Goal: Task Accomplishment & Management: Complete application form

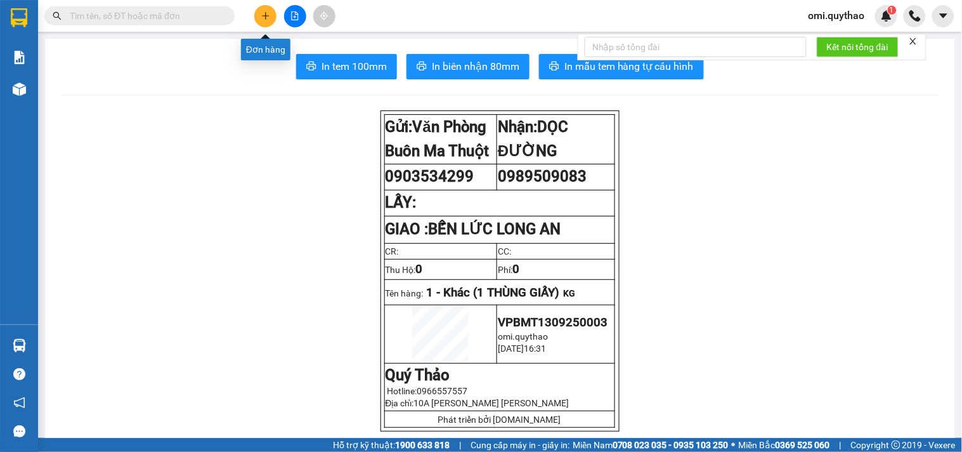
click at [263, 9] on button at bounding box center [265, 16] width 22 height 22
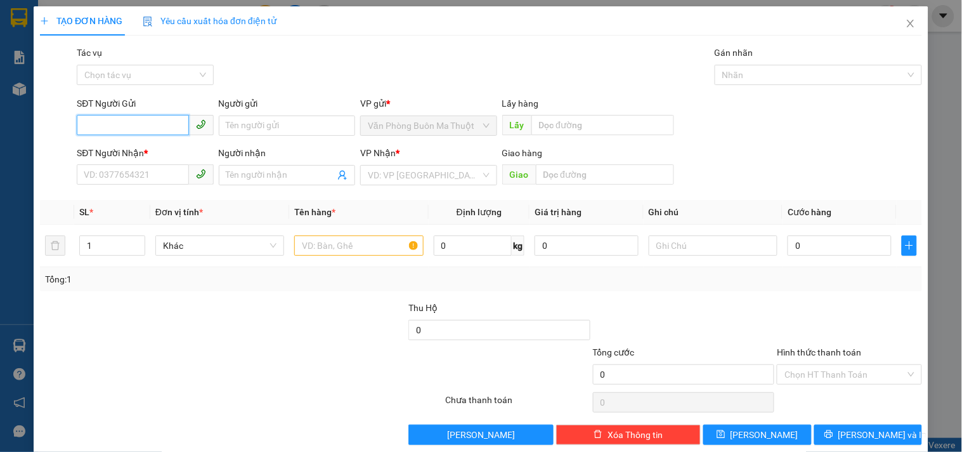
click at [124, 121] on input "SĐT Người Gửi" at bounding box center [133, 125] width 112 height 20
click at [160, 123] on input "SĐT Người Gửi" at bounding box center [133, 125] width 112 height 20
click at [143, 124] on input "SĐT Người Gửi" at bounding box center [133, 125] width 112 height 20
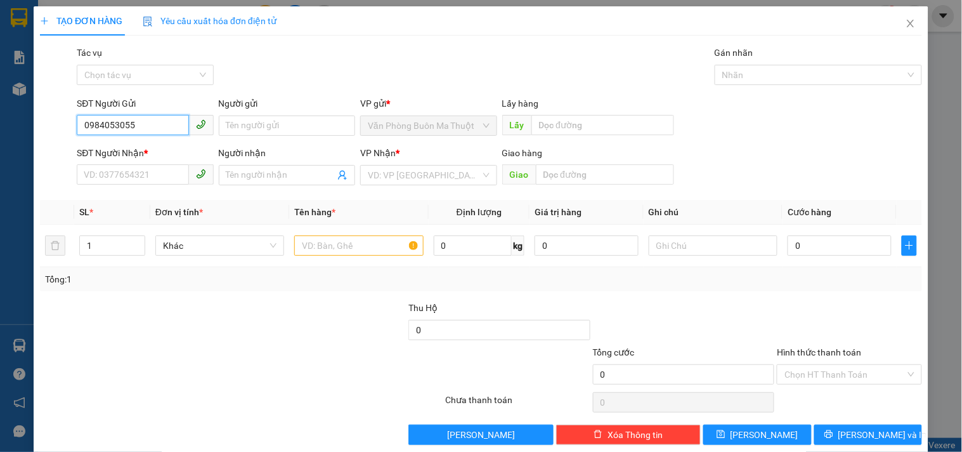
type input "0984053055"
click at [149, 163] on div "SĐT Người Nhận *" at bounding box center [145, 155] width 136 height 19
click at [162, 167] on input "SĐT Người Nhận *" at bounding box center [133, 174] width 112 height 20
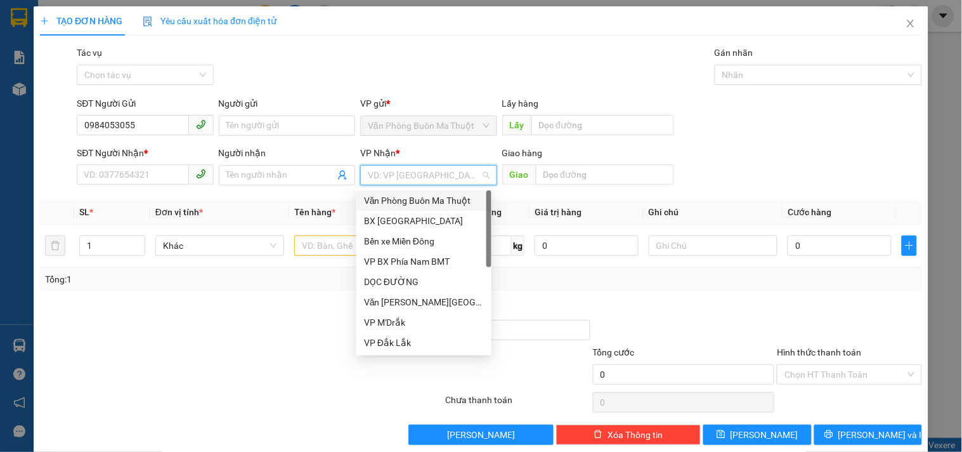
click at [451, 178] on input "search" at bounding box center [424, 175] width 112 height 19
click at [395, 284] on div "DỌC ĐƯỜNG" at bounding box center [424, 282] width 120 height 14
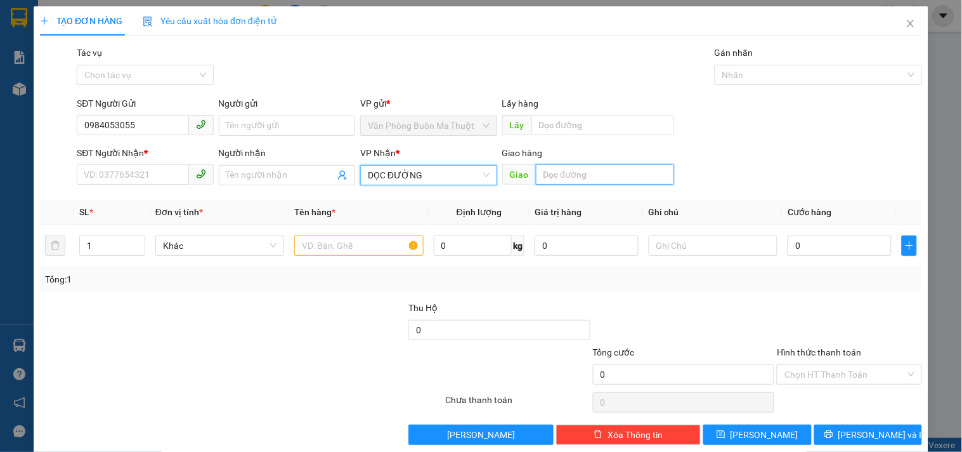
click at [571, 169] on input "text" at bounding box center [605, 174] width 138 height 20
type input "[PERSON_NAME]"
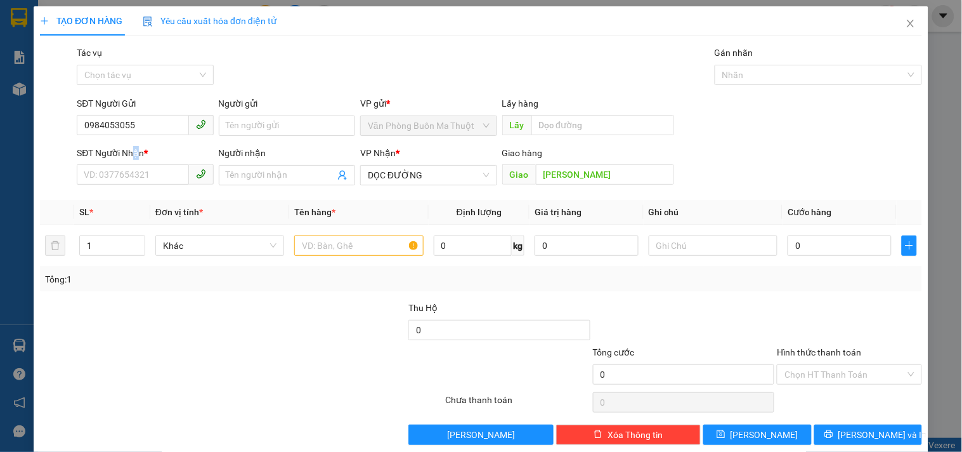
click at [140, 160] on div "SĐT Người Nhận *" at bounding box center [145, 155] width 136 height 19
click at [148, 172] on input "SĐT Người Nhận *" at bounding box center [133, 174] width 112 height 20
type input "0967110552"
click at [372, 254] on input "text" at bounding box center [358, 245] width 129 height 20
click at [341, 245] on input "text" at bounding box center [358, 245] width 129 height 20
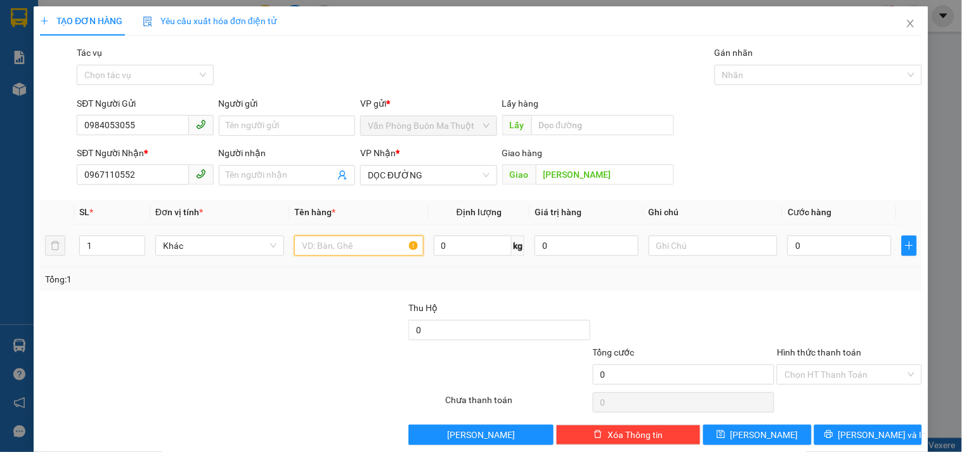
type input "1"
type input "1 THÙNG GIẤY"
click at [832, 241] on input "0" at bounding box center [840, 245] width 104 height 20
type input "1"
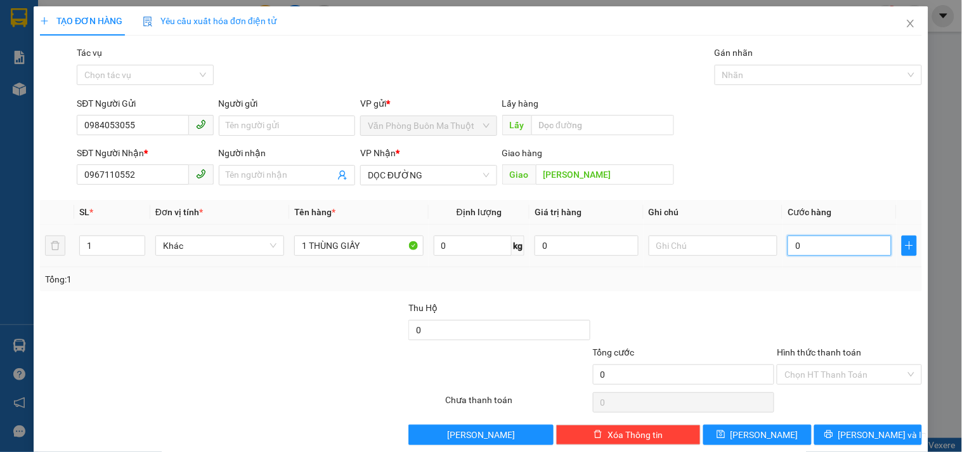
type input "1"
type input "12"
type input "120"
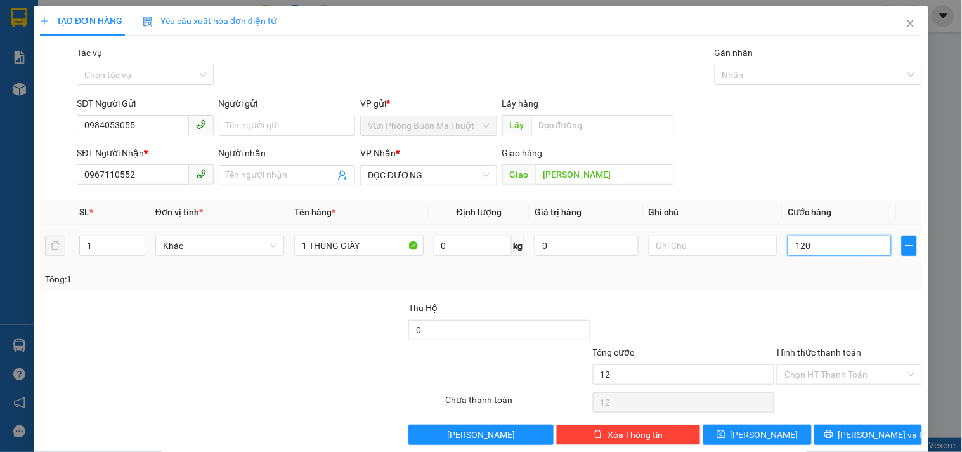
type input "120"
type input "1.200"
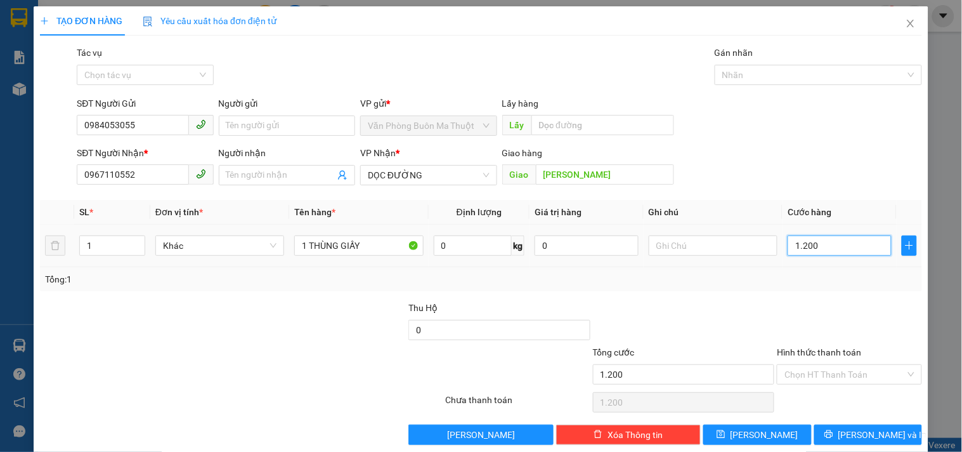
type input "12.000"
type input "120.000"
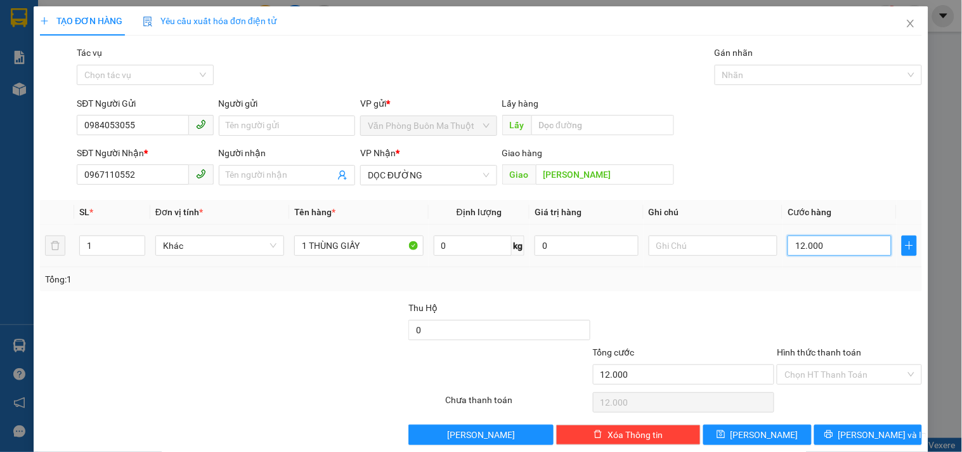
type input "120.000"
click at [819, 370] on input "Hình thức thanh toán" at bounding box center [845, 374] width 121 height 19
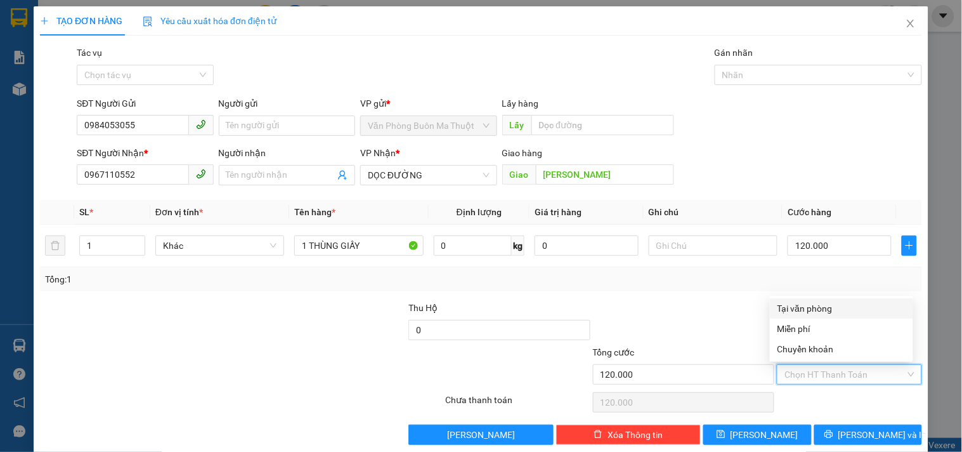
click at [807, 310] on div "Tại văn phòng" at bounding box center [842, 308] width 128 height 14
type input "0"
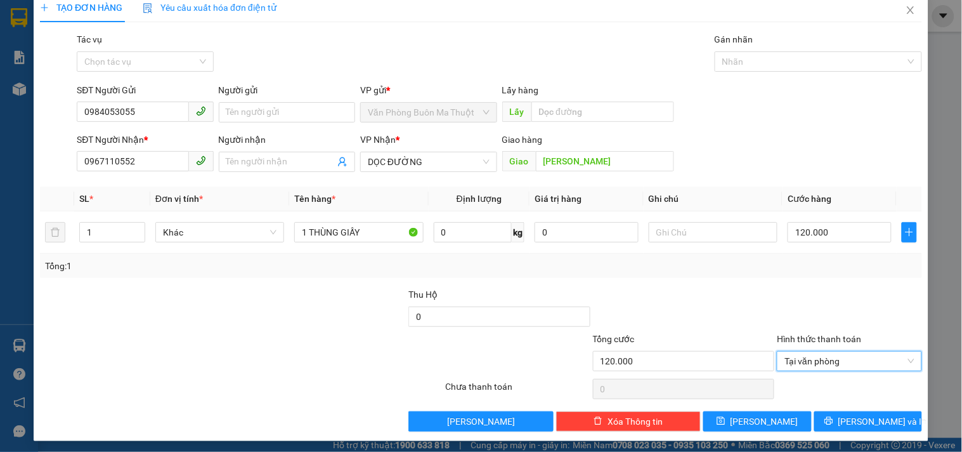
scroll to position [17, 0]
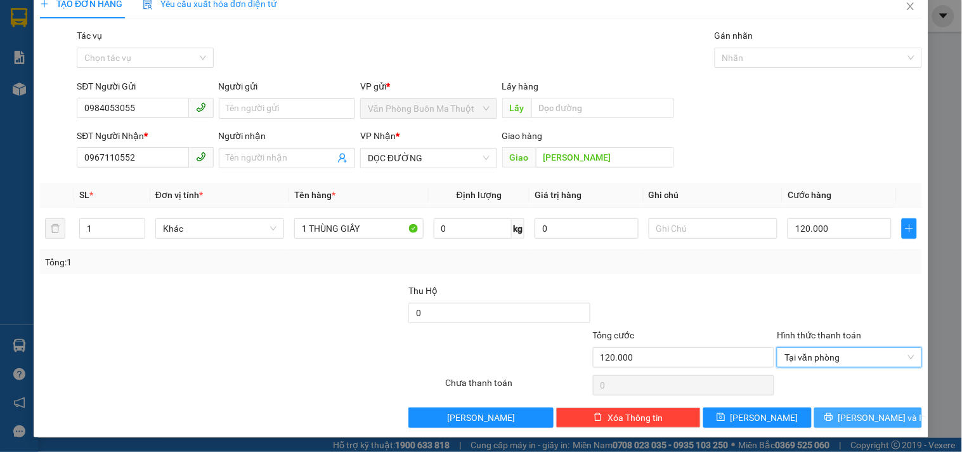
click at [825, 412] on button "[PERSON_NAME] và In" at bounding box center [868, 417] width 108 height 20
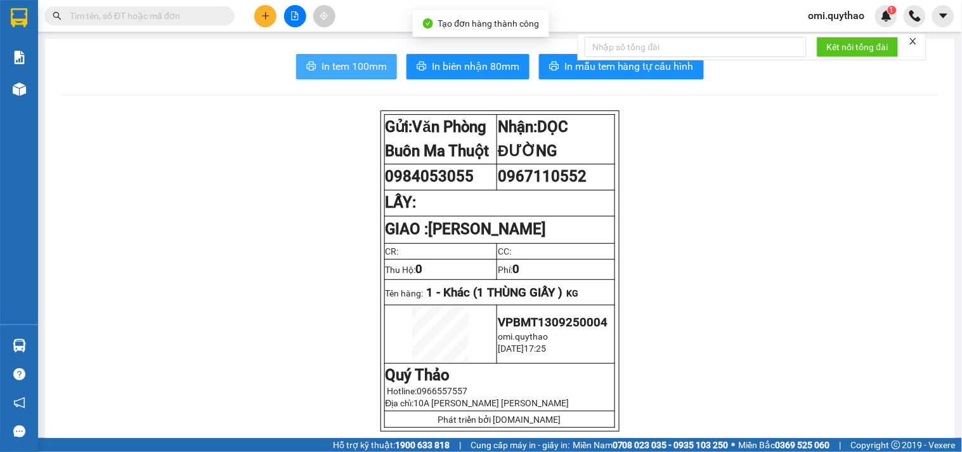
click at [330, 74] on button "In tem 100mm" at bounding box center [346, 66] width 101 height 25
click at [332, 72] on span "In tem 100mm" at bounding box center [354, 66] width 65 height 16
drag, startPoint x: 332, startPoint y: 72, endPoint x: 381, endPoint y: 70, distance: 48.9
click at [332, 72] on span "In tem 100mm" at bounding box center [354, 66] width 65 height 16
